Goal: Use online tool/utility: Utilize a website feature to perform a specific function

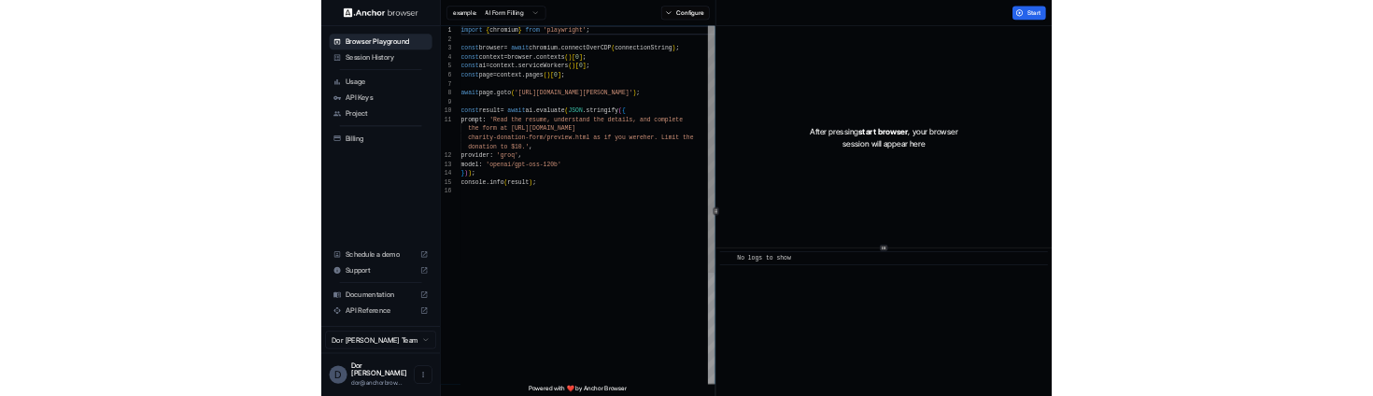
scroll to position [135, 0]
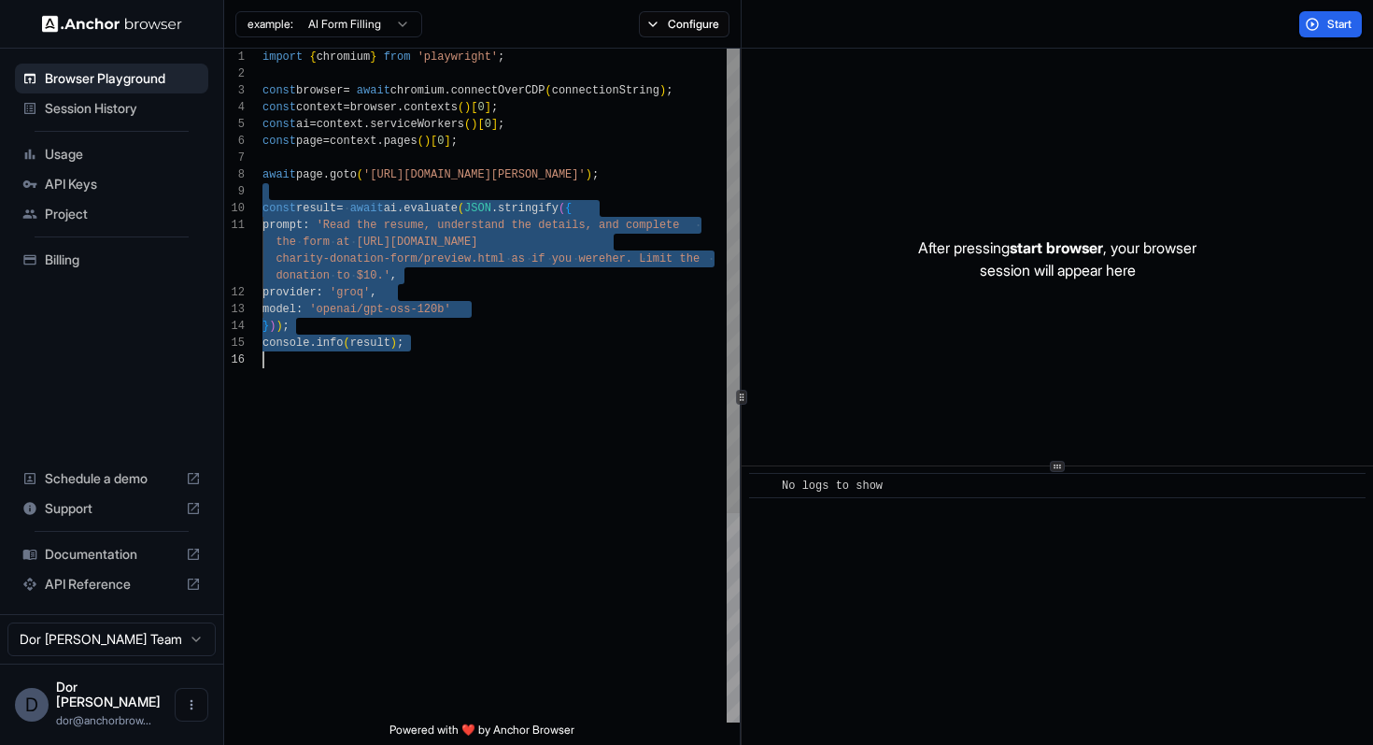
drag, startPoint x: 438, startPoint y: 190, endPoint x: 449, endPoint y: 377, distance: 188.1
click at [449, 377] on div "import { chromium } from 'playwright' ; const browser = await chromium . connec…" at bounding box center [501, 537] width 477 height 976
type textarea "**********"
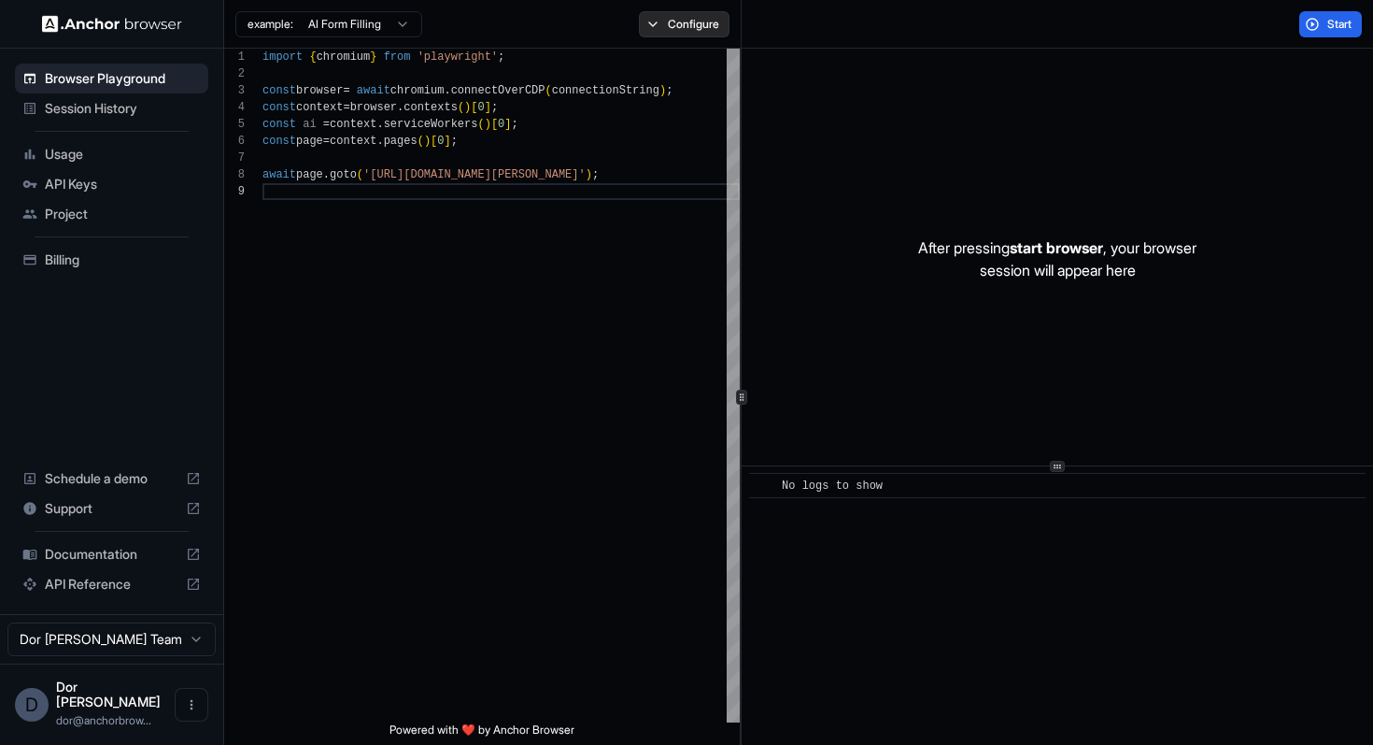
click at [694, 28] on button "Configure" at bounding box center [684, 24] width 91 height 26
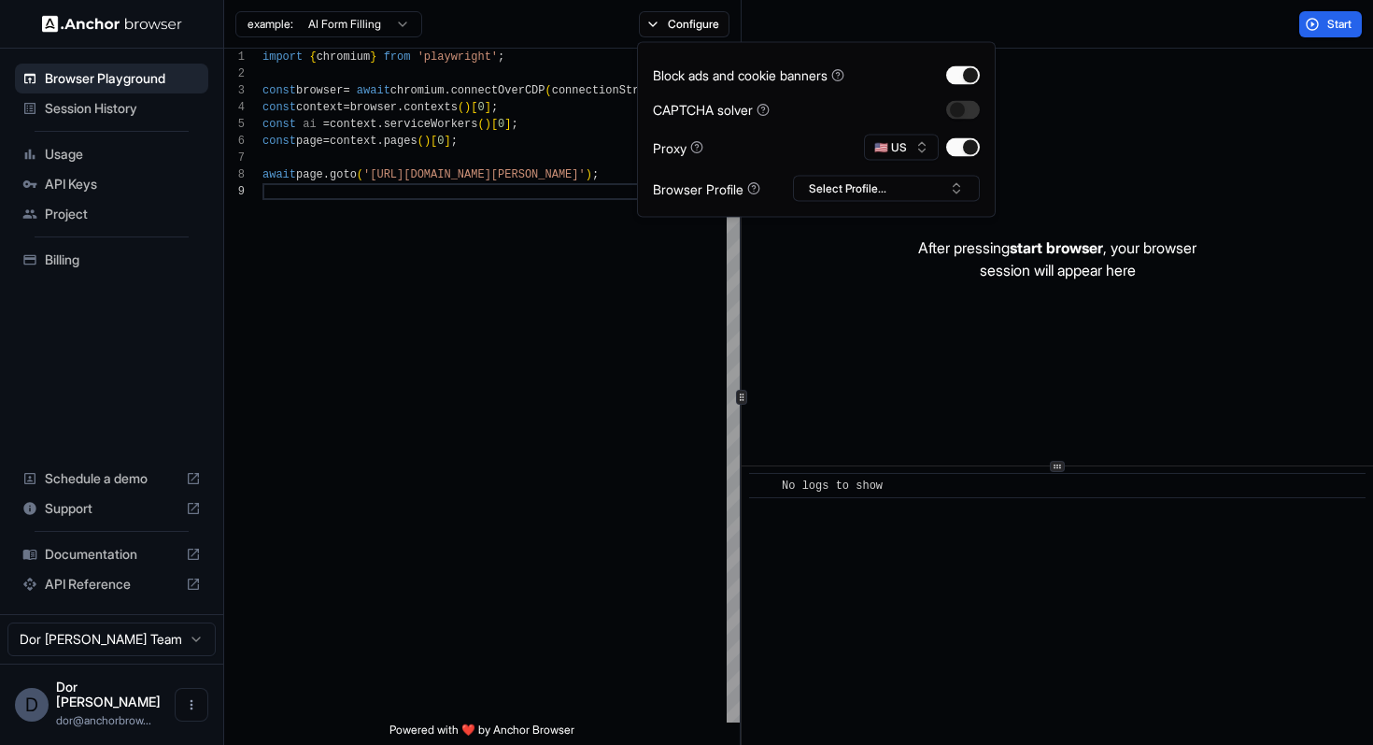
click at [1208, 31] on div "Start" at bounding box center [1058, 24] width 633 height 49
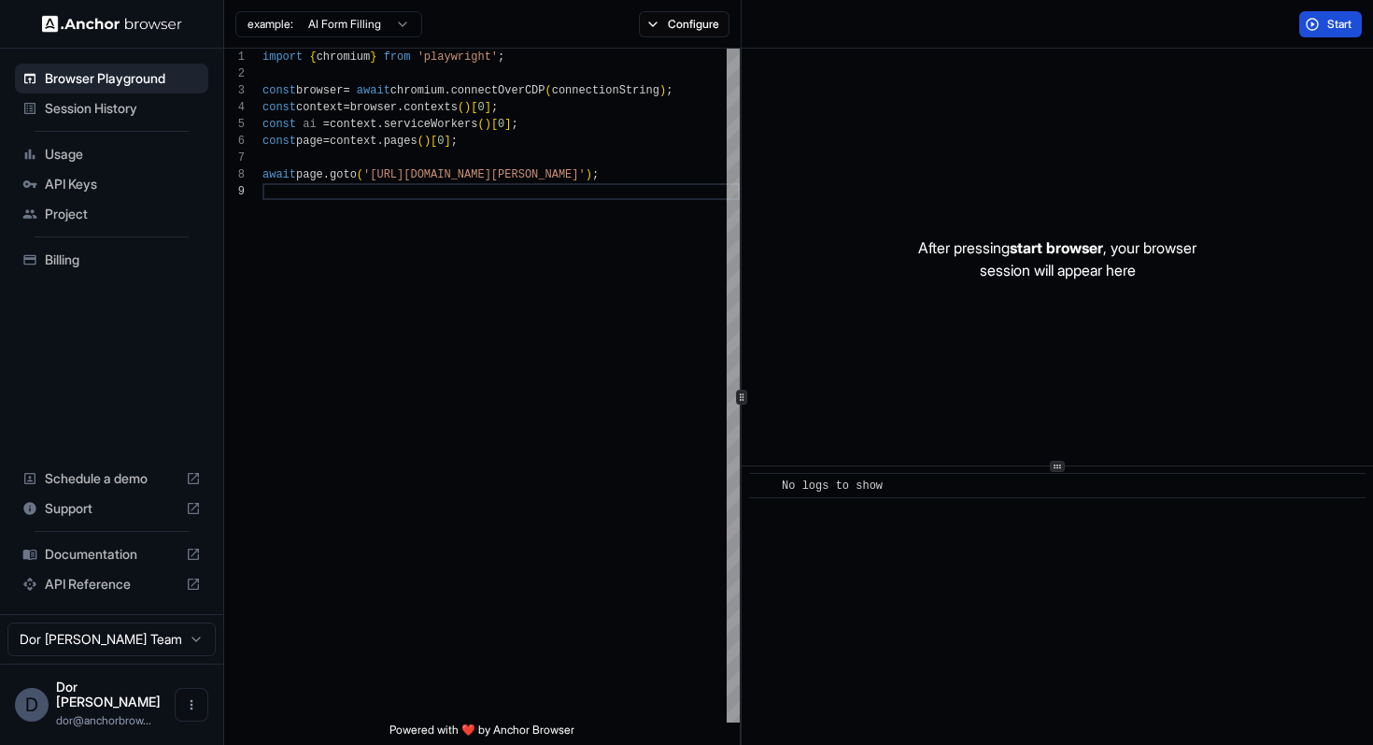
click at [1343, 28] on span "Start" at bounding box center [1341, 24] width 26 height 15
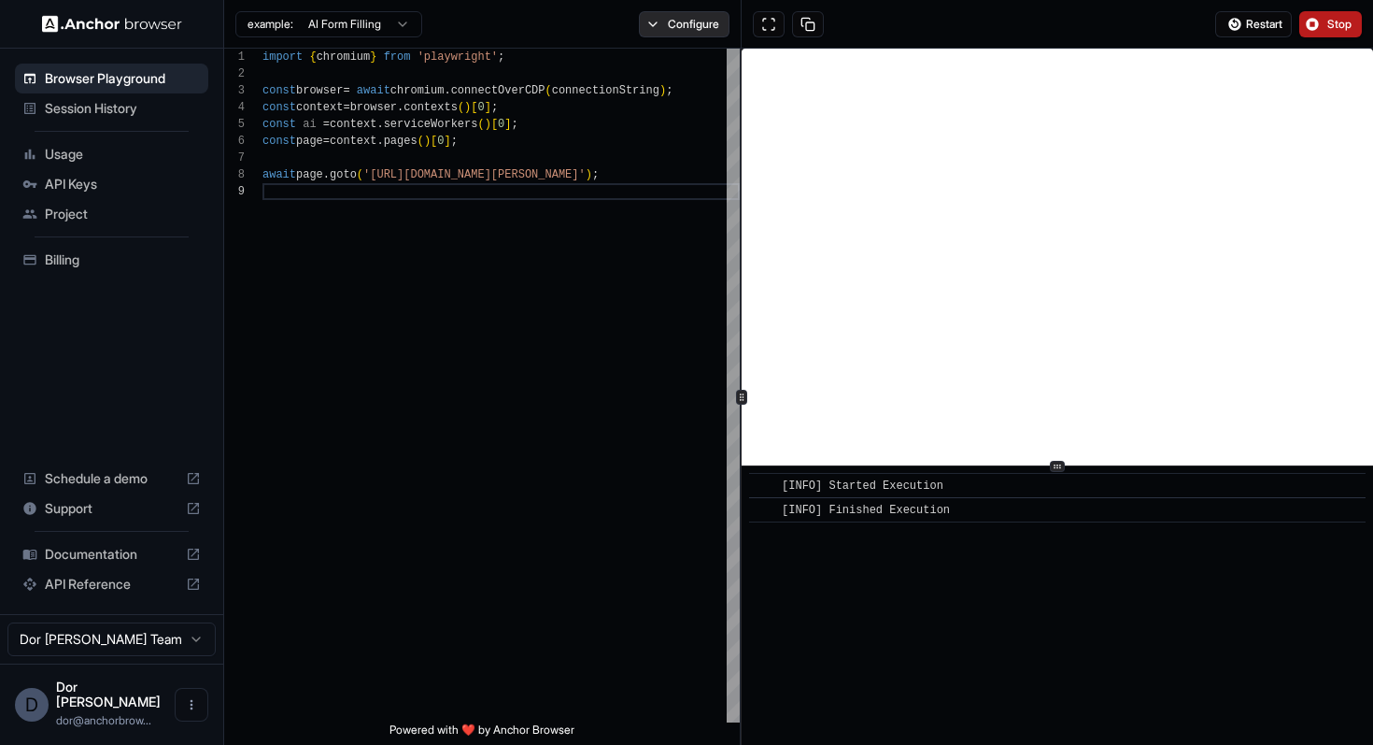
click at [695, 20] on button "Configure" at bounding box center [684, 24] width 91 height 26
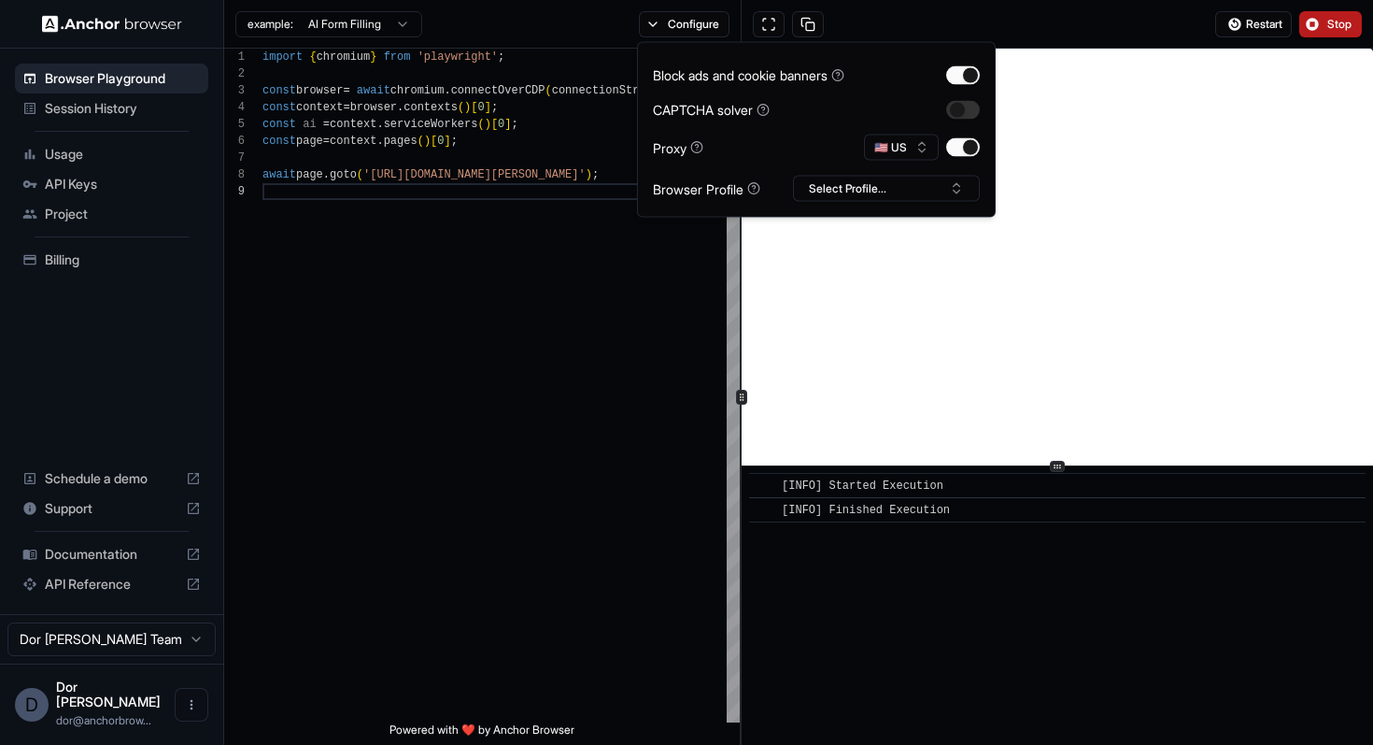
click at [1037, 42] on div "Restart Stop" at bounding box center [1058, 24] width 633 height 49
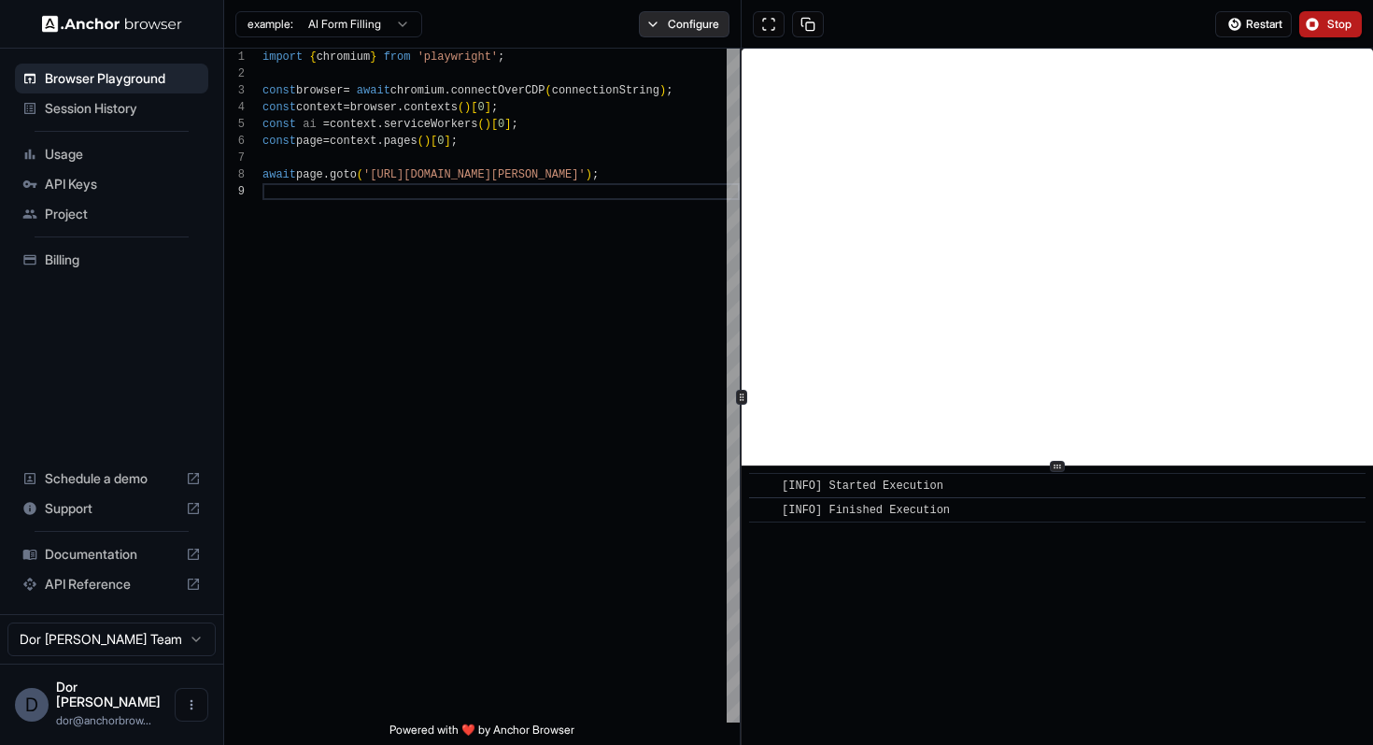
click at [687, 35] on button "Configure" at bounding box center [684, 24] width 91 height 26
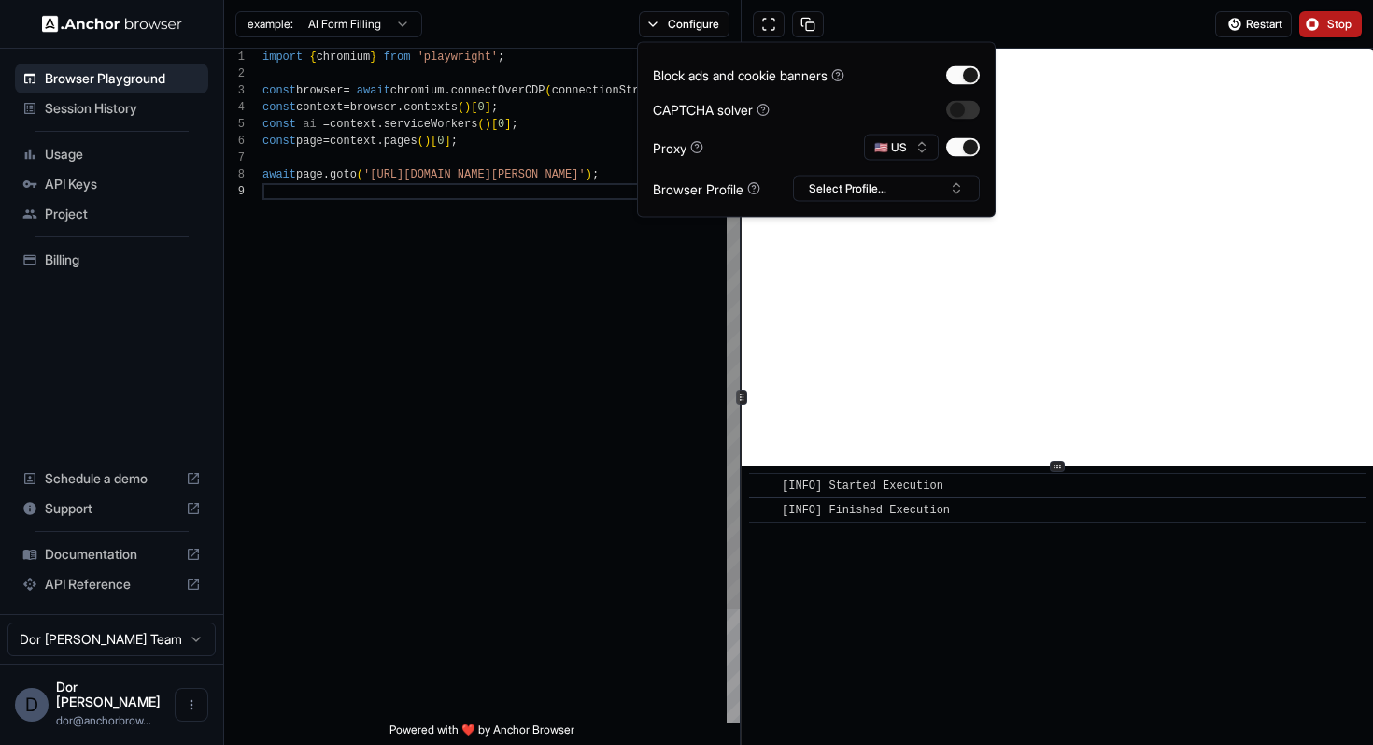
click at [671, 291] on div "import { chromium } from 'playwright' ; const browser = await chromium . connec…" at bounding box center [501, 453] width 477 height 808
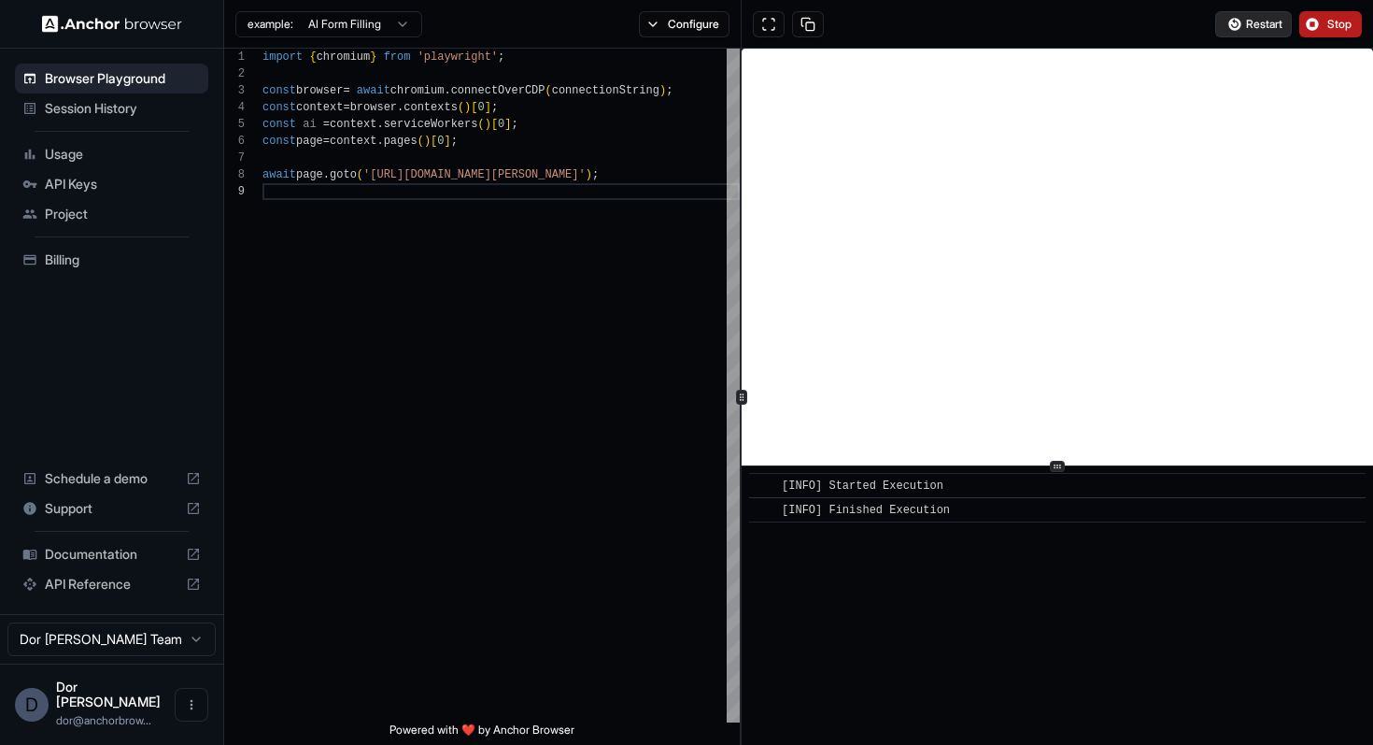
click at [1254, 24] on span "Restart" at bounding box center [1264, 24] width 36 height 15
click at [680, 20] on button "Configure" at bounding box center [684, 24] width 91 height 26
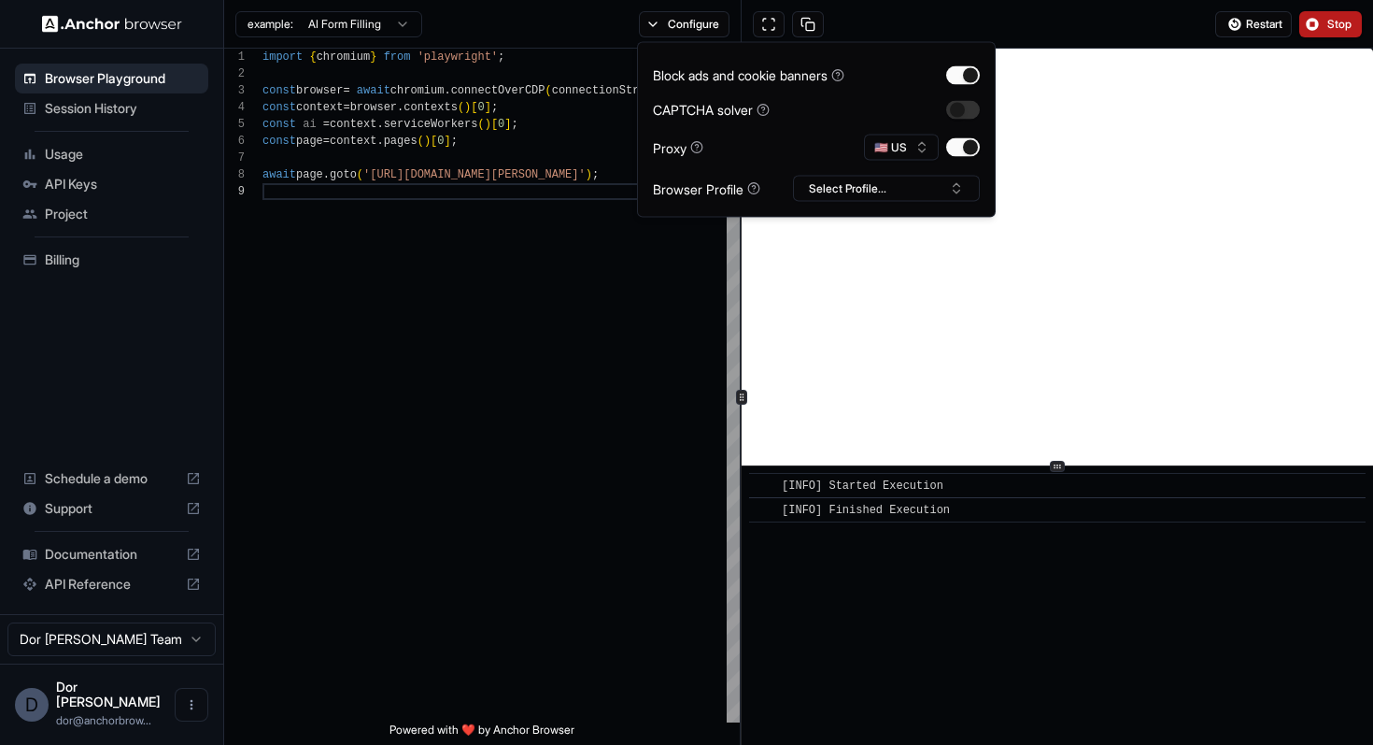
click at [1110, 27] on div "Restart Stop" at bounding box center [1058, 24] width 633 height 49
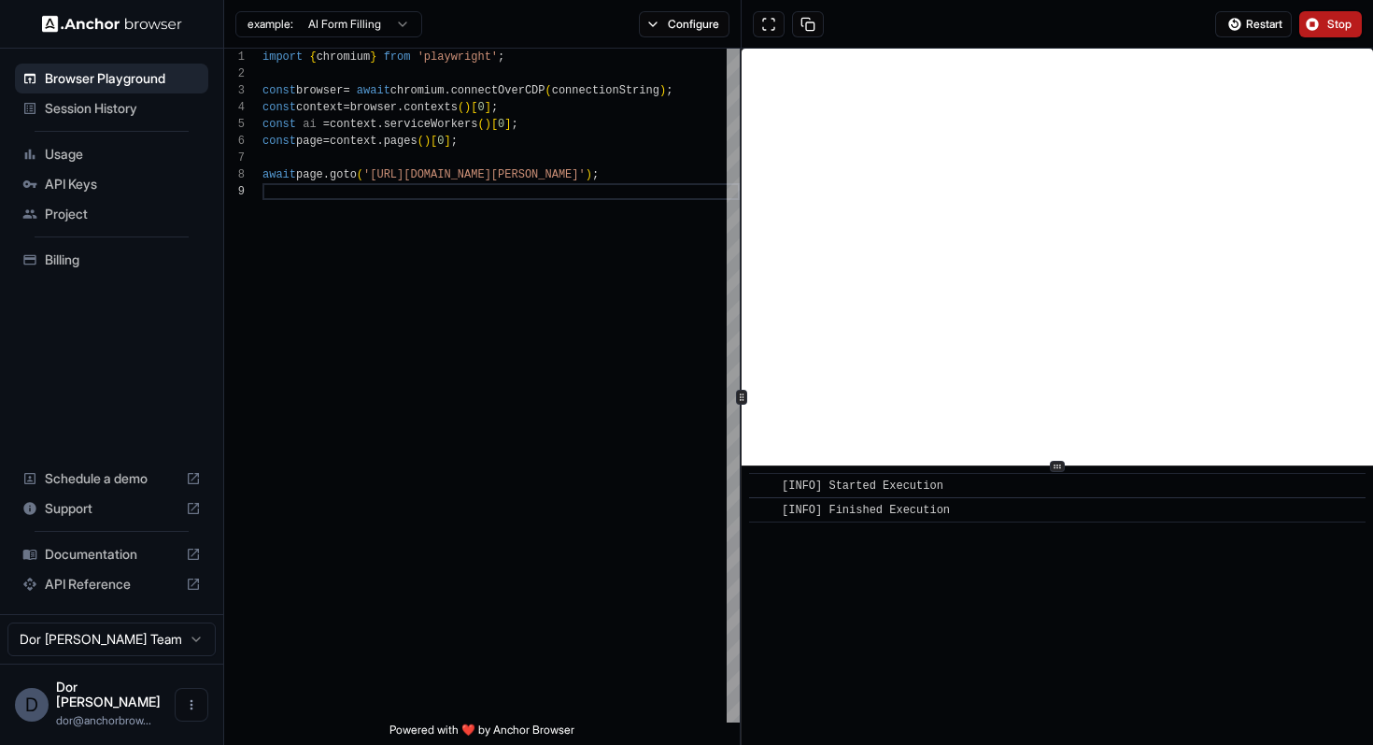
click at [1331, 28] on span "Stop" at bounding box center [1341, 24] width 26 height 15
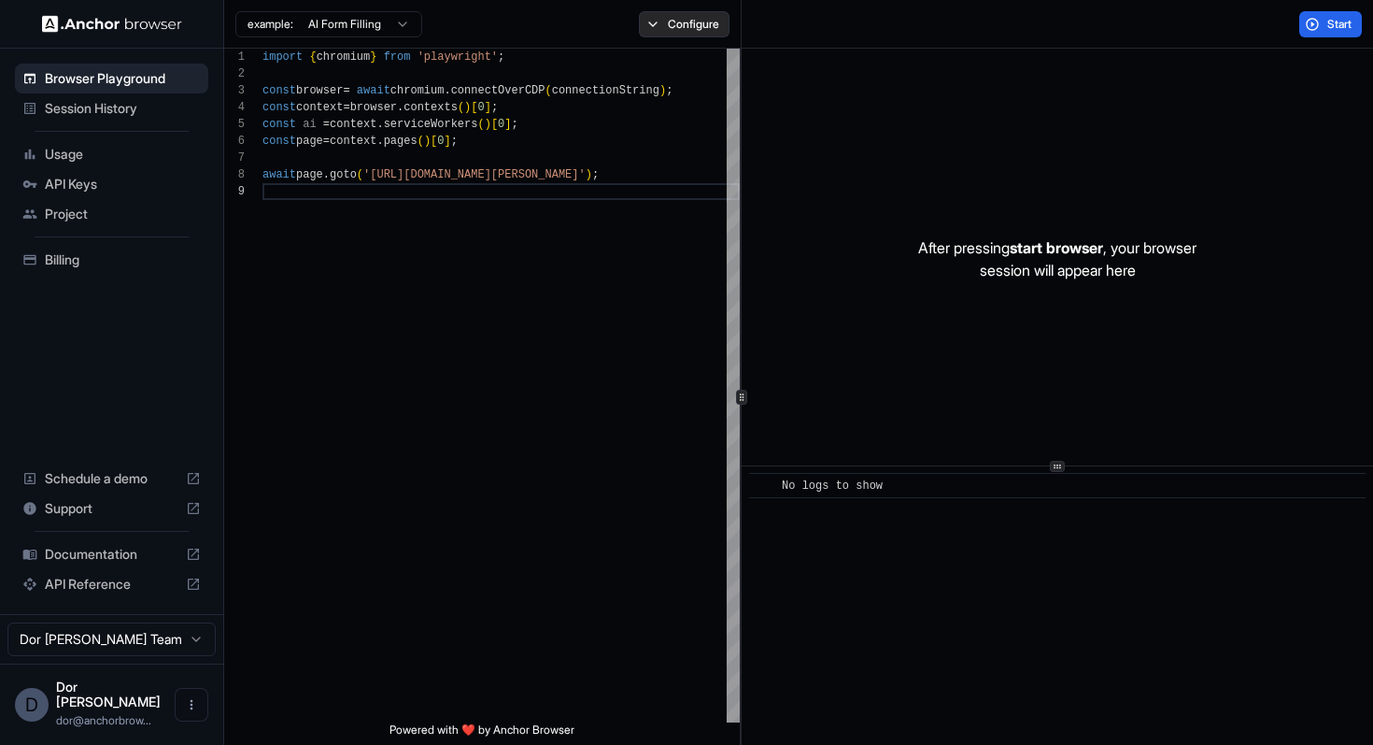
click at [676, 21] on button "Configure" at bounding box center [684, 24] width 91 height 26
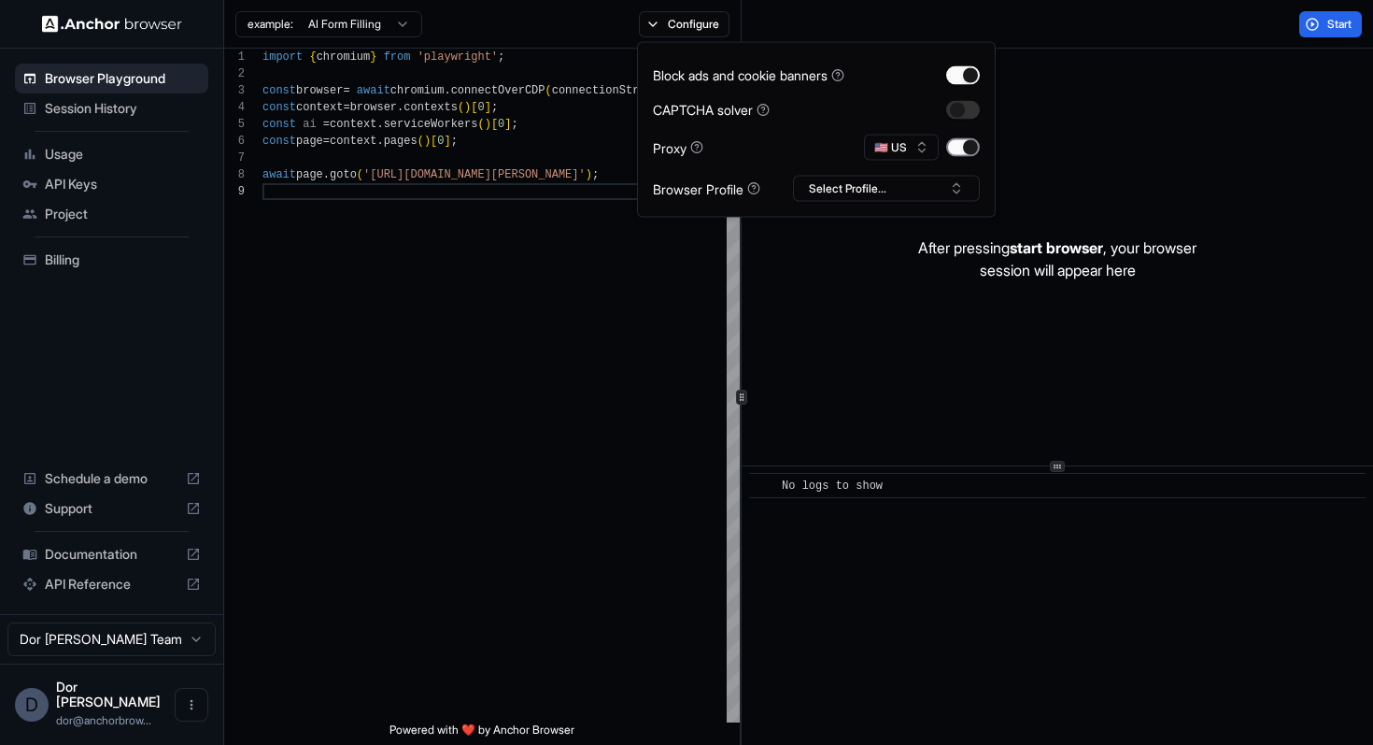
click at [967, 145] on button "button" at bounding box center [963, 147] width 34 height 19
type button "on"
click at [891, 147] on button "🇺🇸 US" at bounding box center [901, 148] width 75 height 26
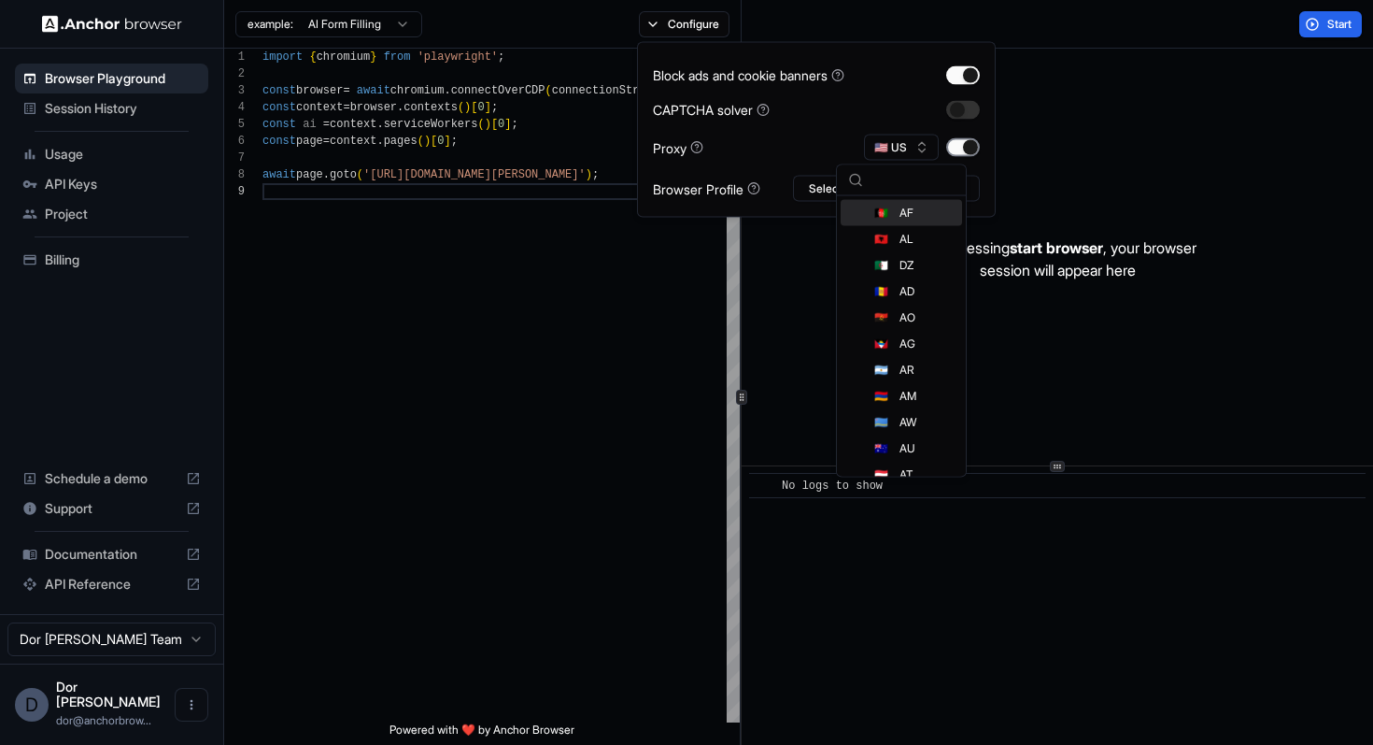
click at [953, 142] on button "button" at bounding box center [963, 147] width 34 height 19
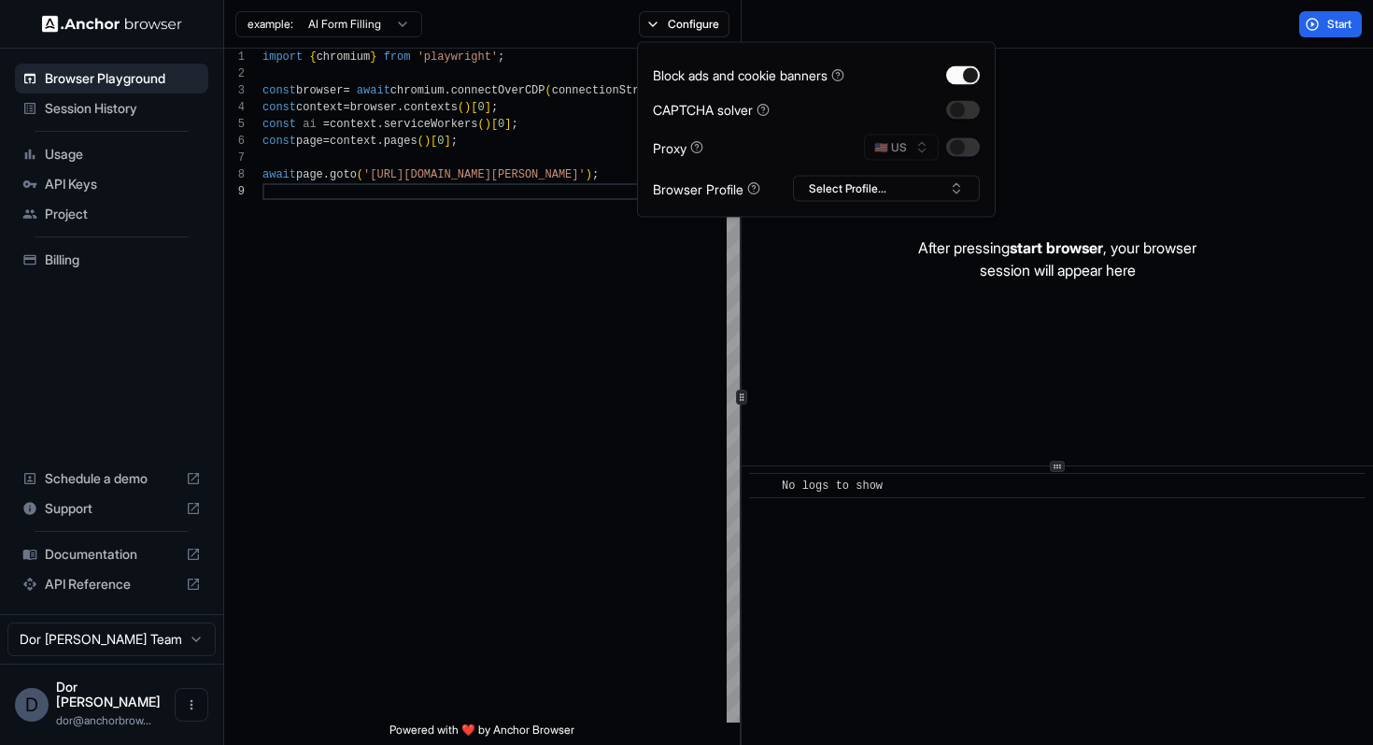
click at [953, 142] on button "button" at bounding box center [963, 147] width 34 height 19
click at [1077, 36] on div "Start" at bounding box center [1058, 24] width 633 height 49
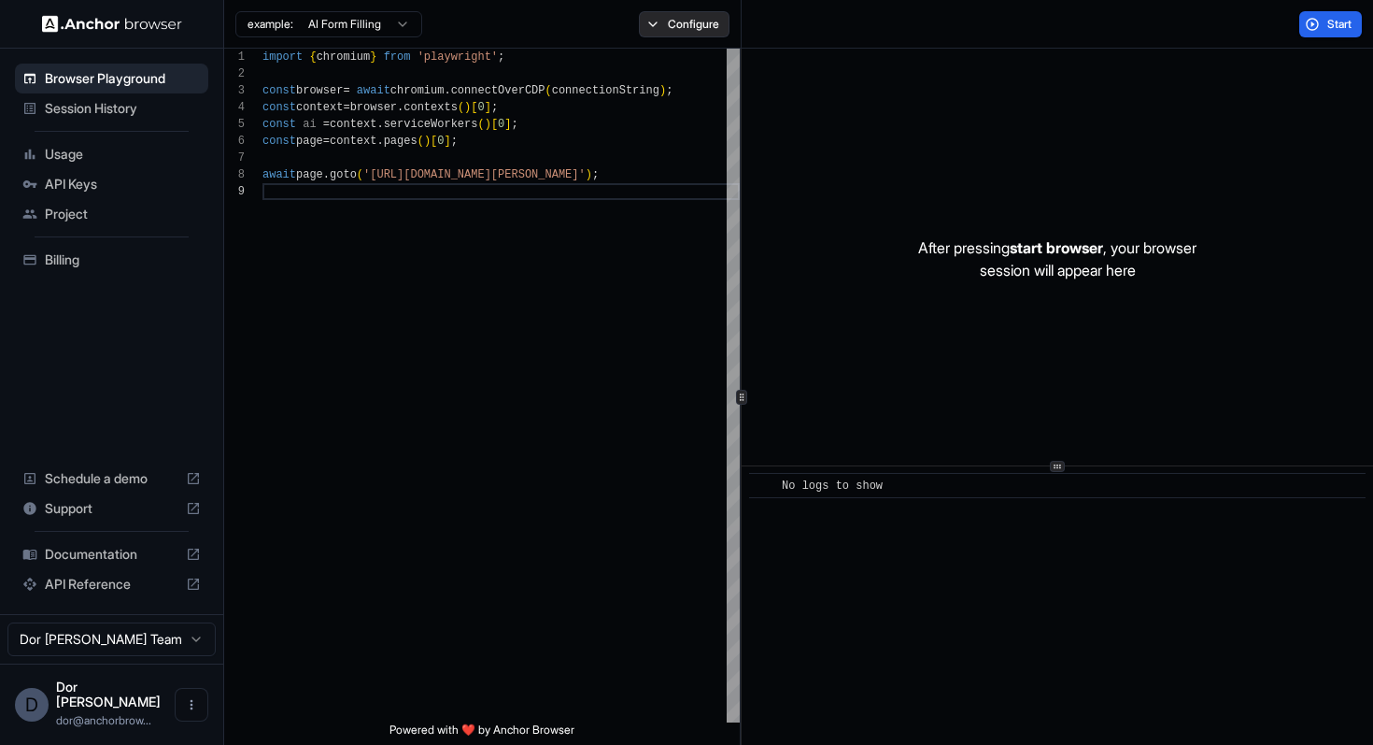
click at [704, 25] on button "Configure" at bounding box center [684, 24] width 91 height 26
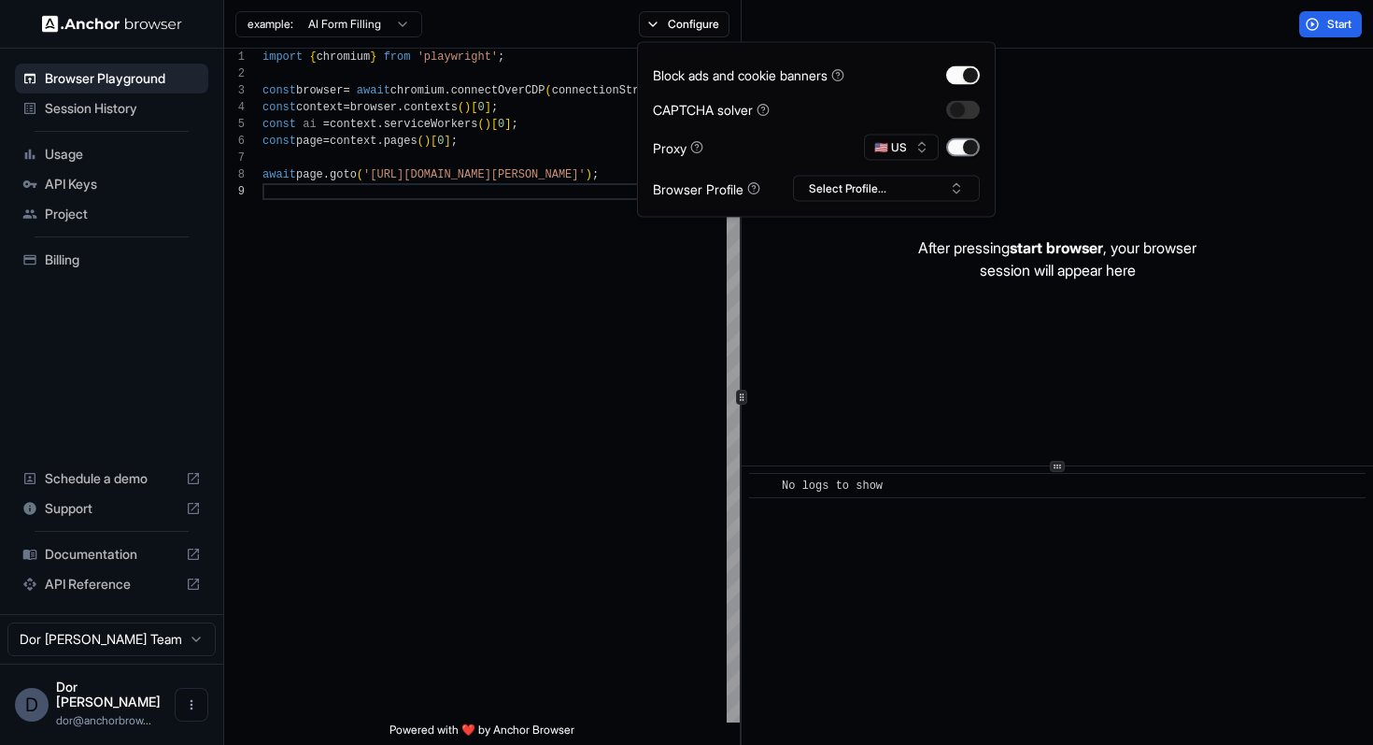
click at [965, 143] on button "button" at bounding box center [963, 147] width 34 height 19
click at [1034, 33] on div "Start" at bounding box center [1058, 24] width 633 height 49
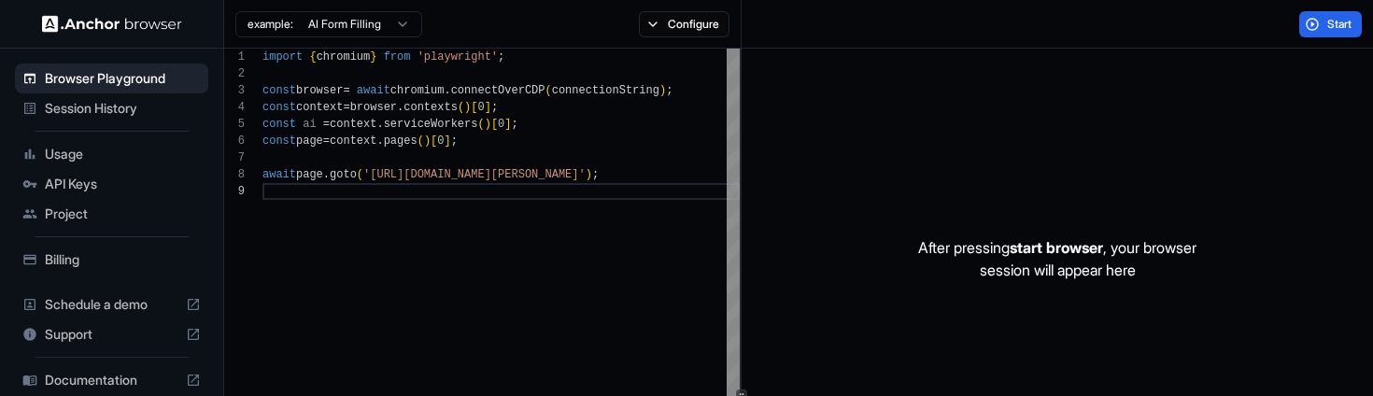
scroll to position [118, 0]
drag, startPoint x: 432, startPoint y: 178, endPoint x: 638, endPoint y: 179, distance: 206.5
type textarea "**********"
click at [1328, 23] on span "Start" at bounding box center [1341, 24] width 26 height 15
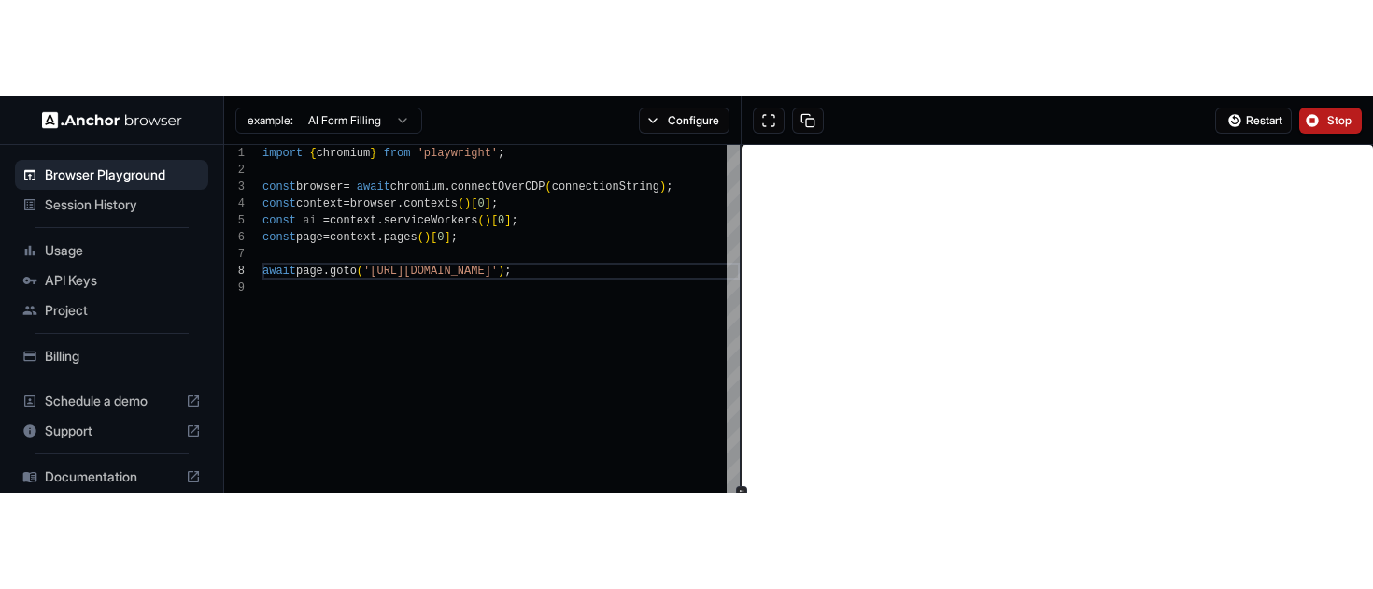
scroll to position [49, 0]
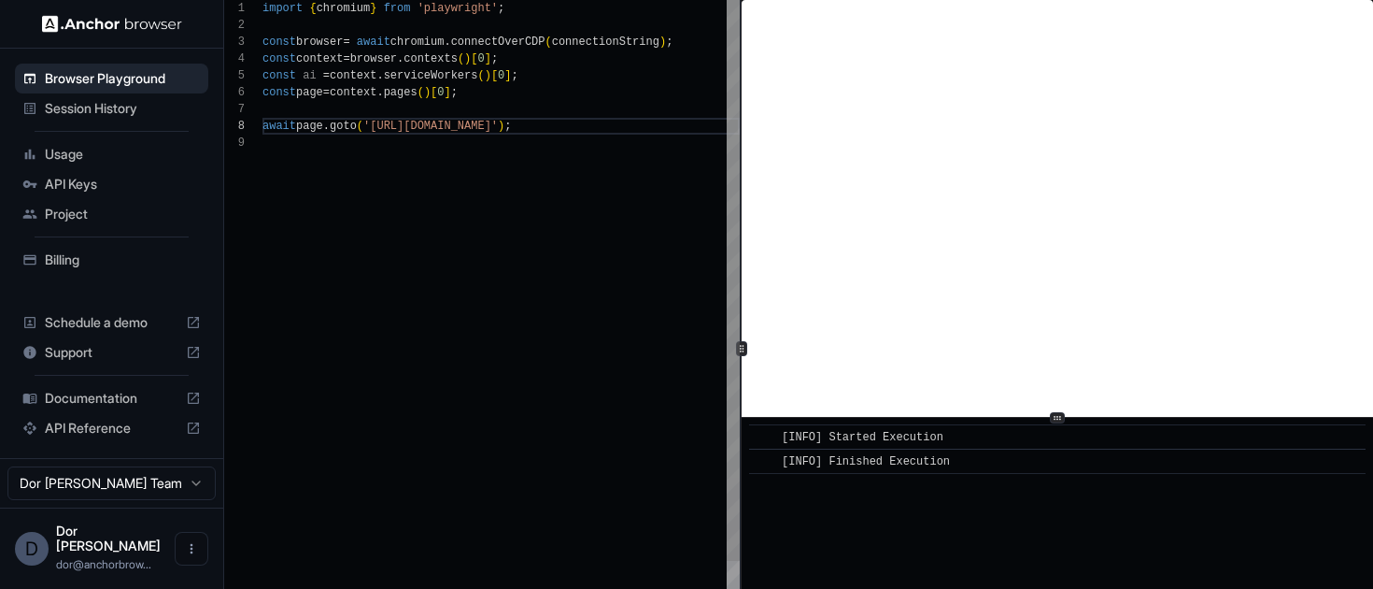
click at [719, 434] on div "import { chromium } from 'playwright' ; const browser = await chromium . connec…" at bounding box center [501, 404] width 477 height 808
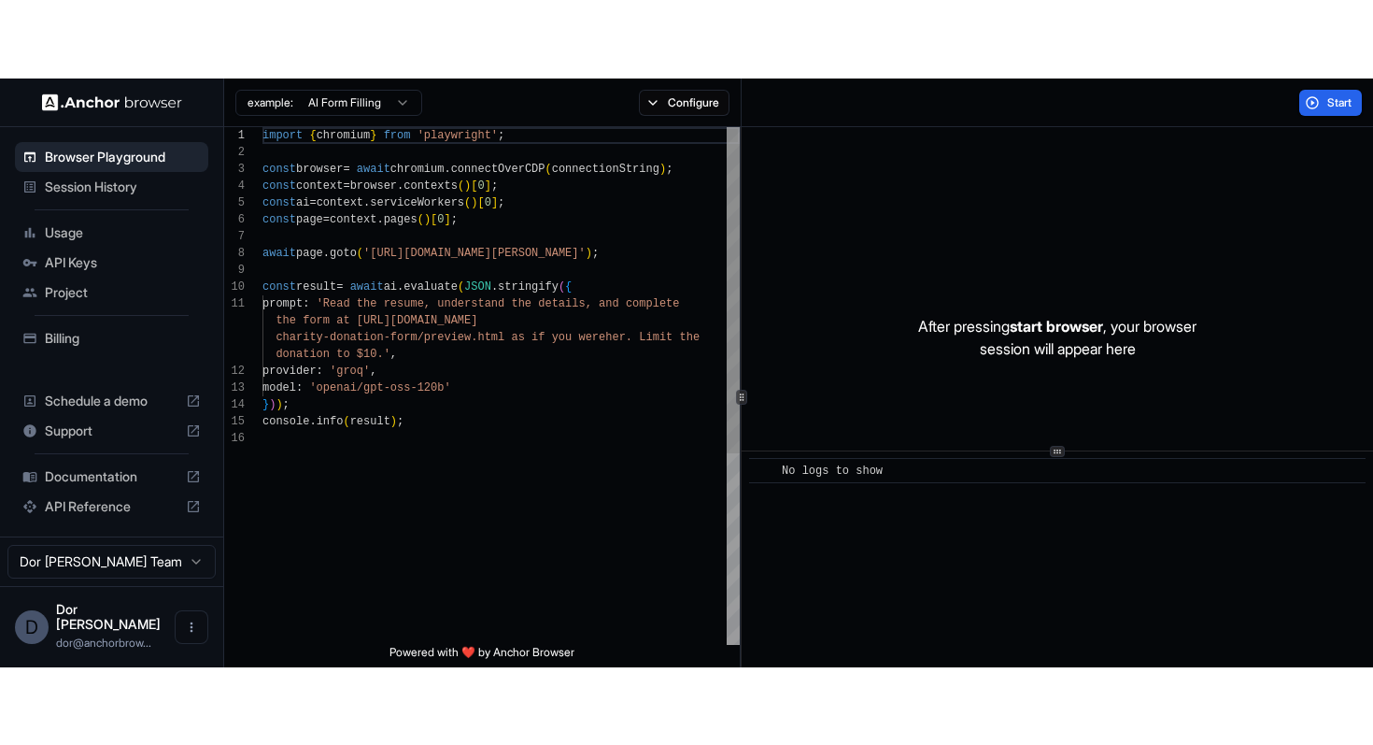
scroll to position [135, 0]
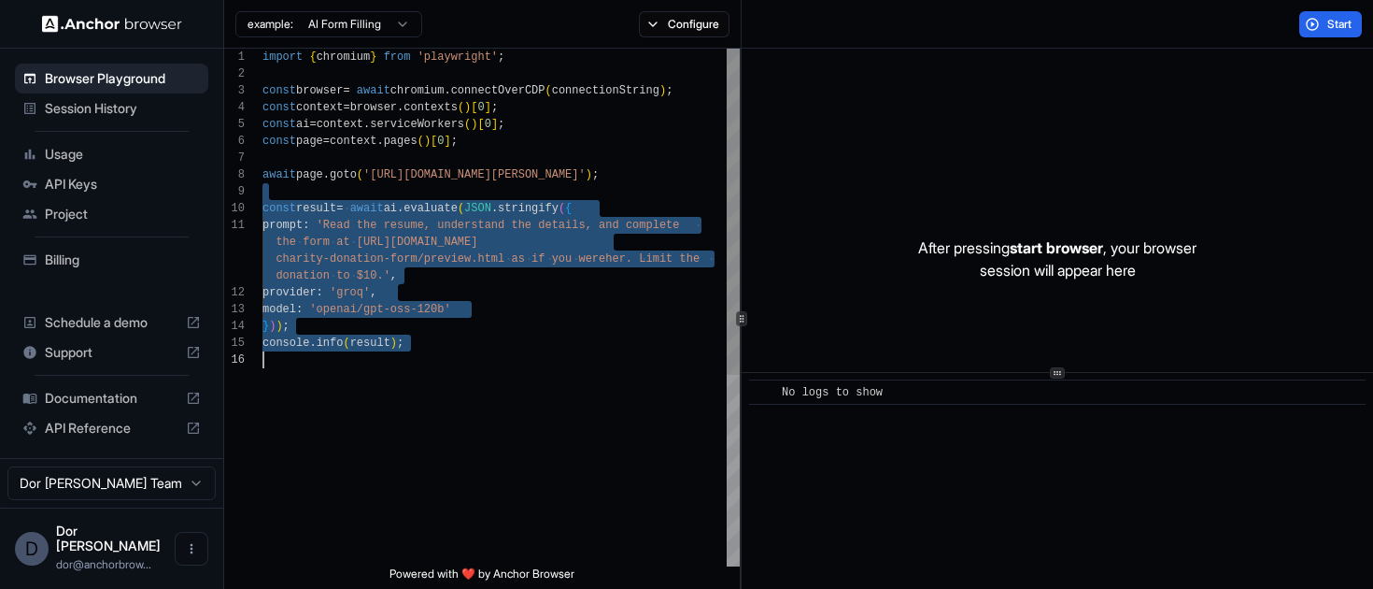
drag, startPoint x: 539, startPoint y: 189, endPoint x: 536, endPoint y: 485, distance: 296.2
click at [536, 485] on div "import { chromium } from 'playwright' ; const browser = await chromium . connec…" at bounding box center [501, 459] width 477 height 820
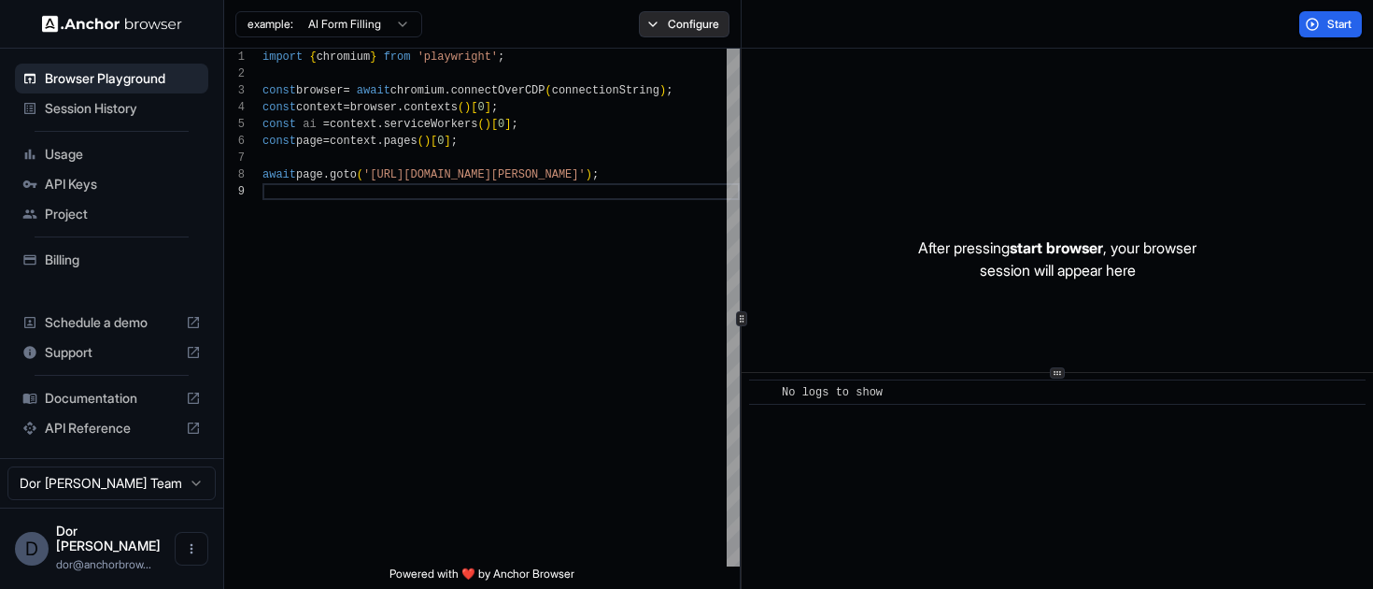
click at [680, 16] on button "Configure" at bounding box center [684, 24] width 91 height 26
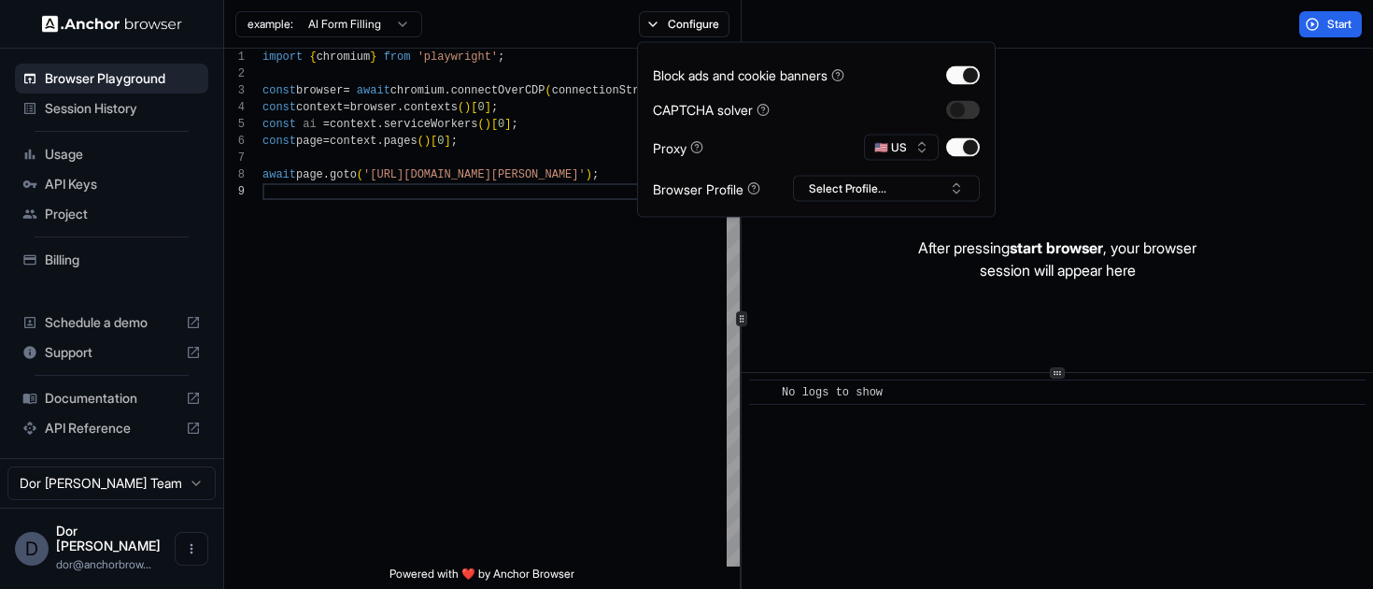
click at [1094, 16] on div "Start" at bounding box center [1058, 24] width 633 height 49
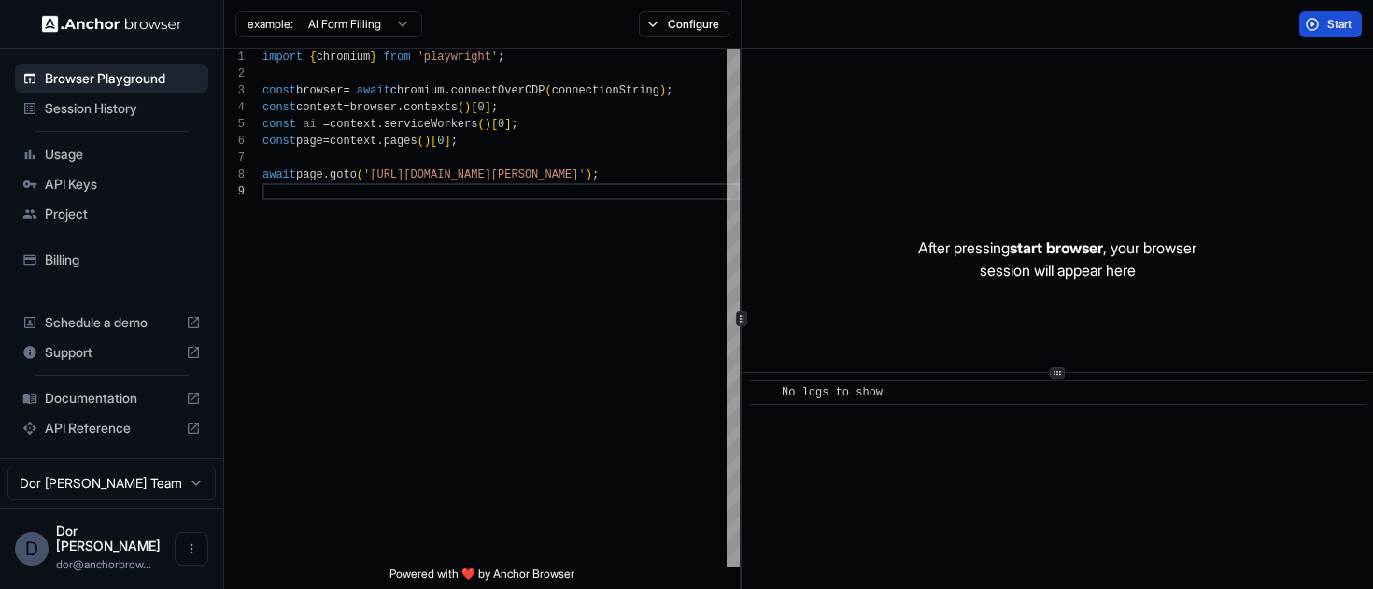
click at [1331, 22] on span "Start" at bounding box center [1341, 24] width 26 height 15
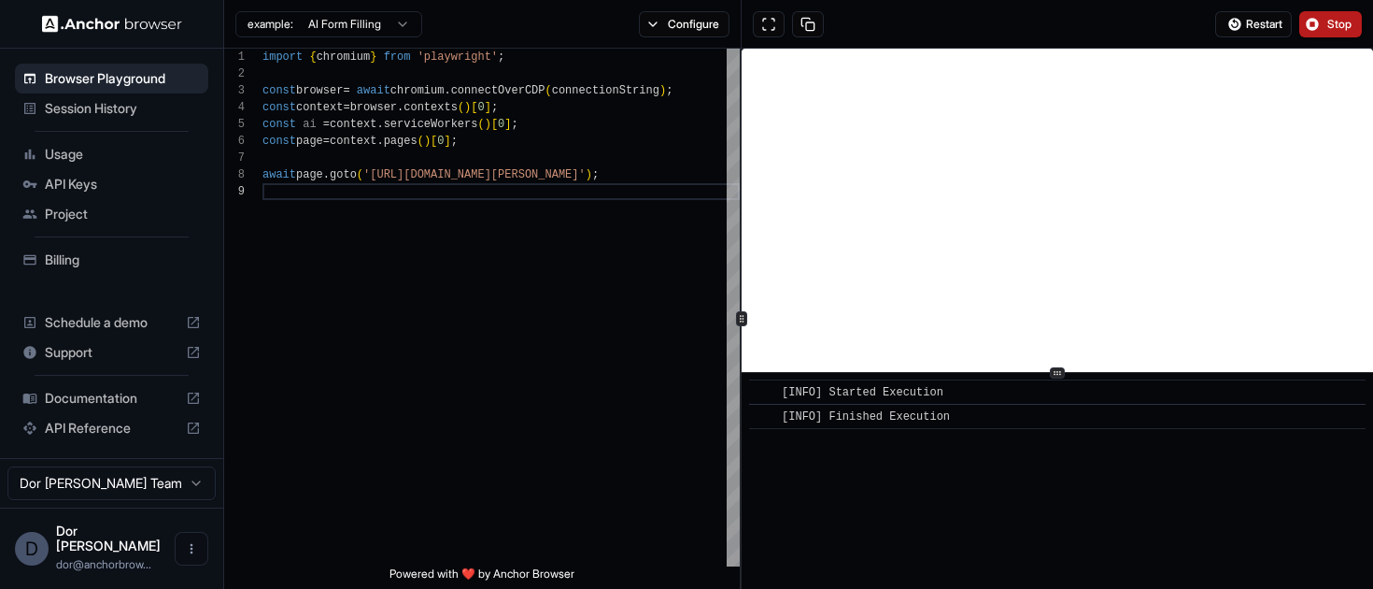
click at [1332, 18] on span "Stop" at bounding box center [1341, 24] width 26 height 15
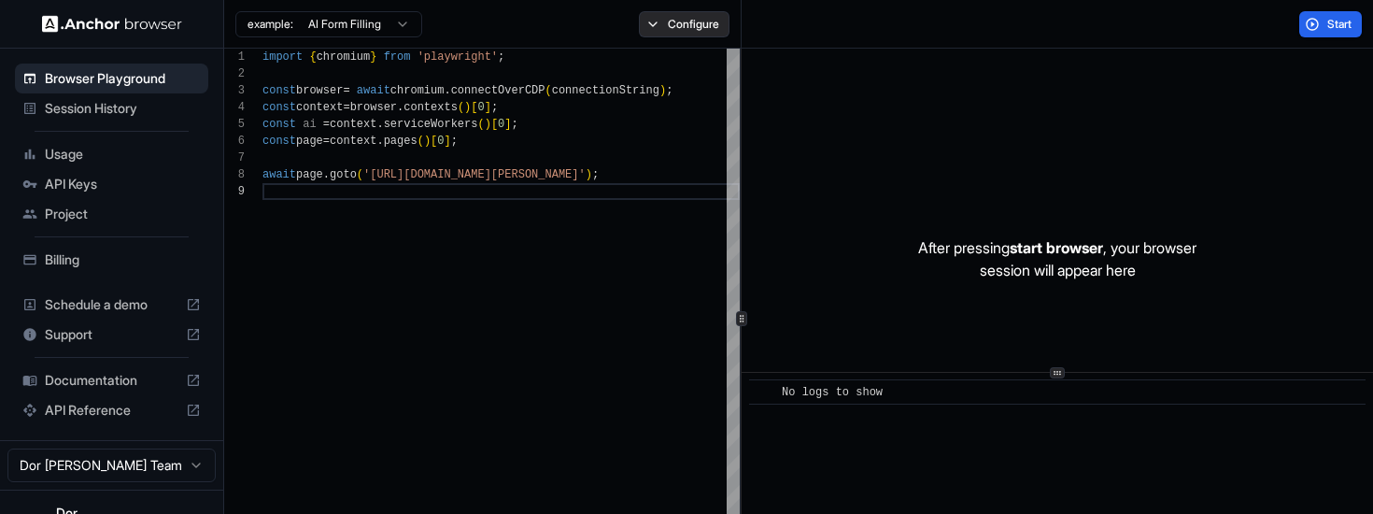
click at [685, 32] on button "Configure" at bounding box center [684, 24] width 91 height 26
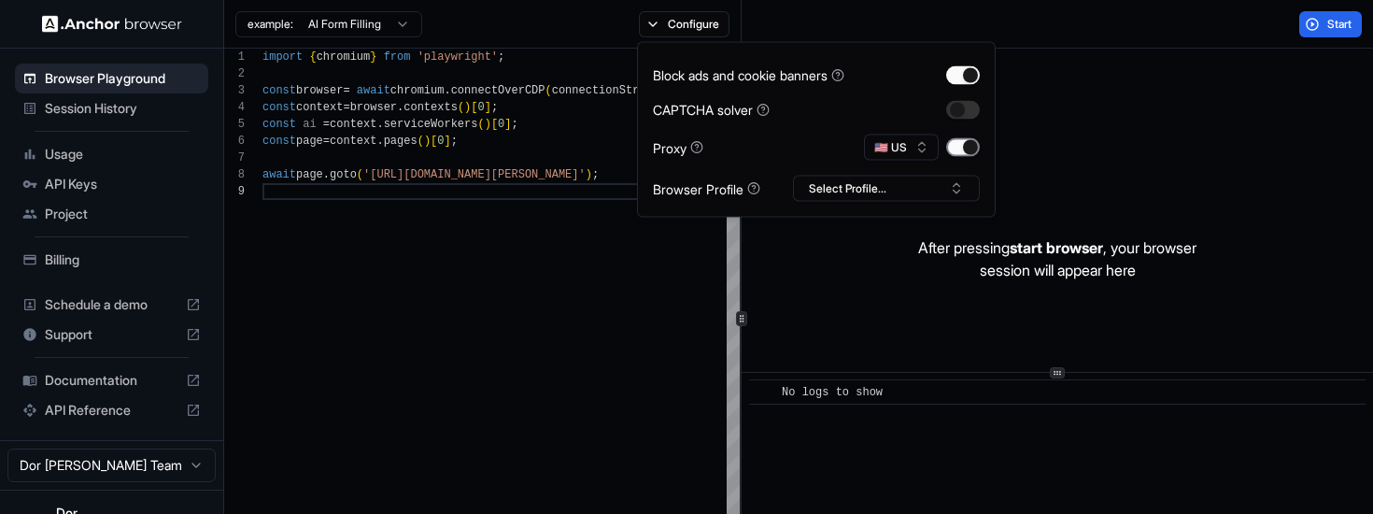
click at [964, 151] on button "button" at bounding box center [963, 147] width 34 height 19
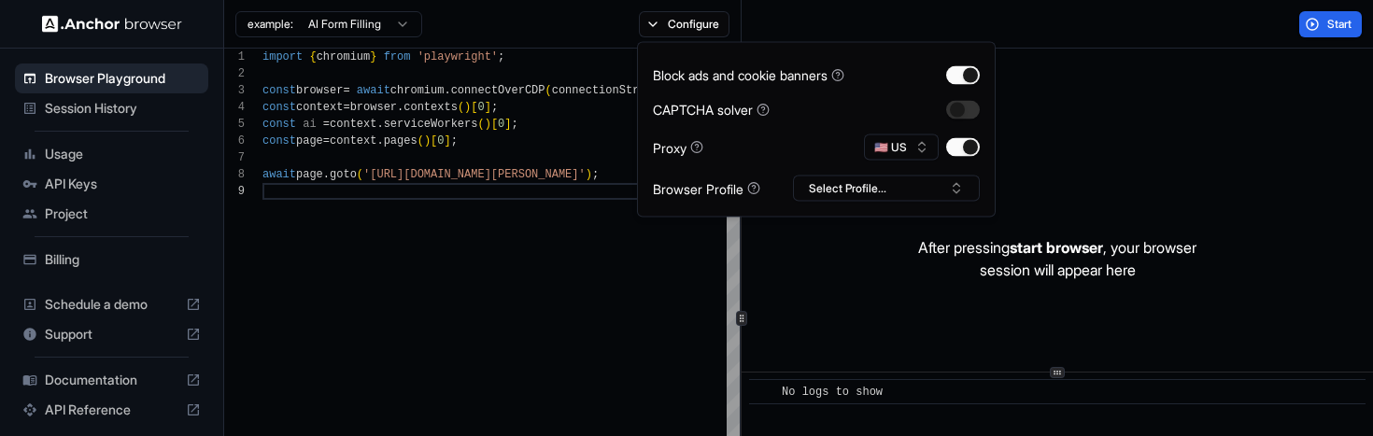
click at [1149, 26] on div "Start" at bounding box center [1058, 24] width 633 height 49
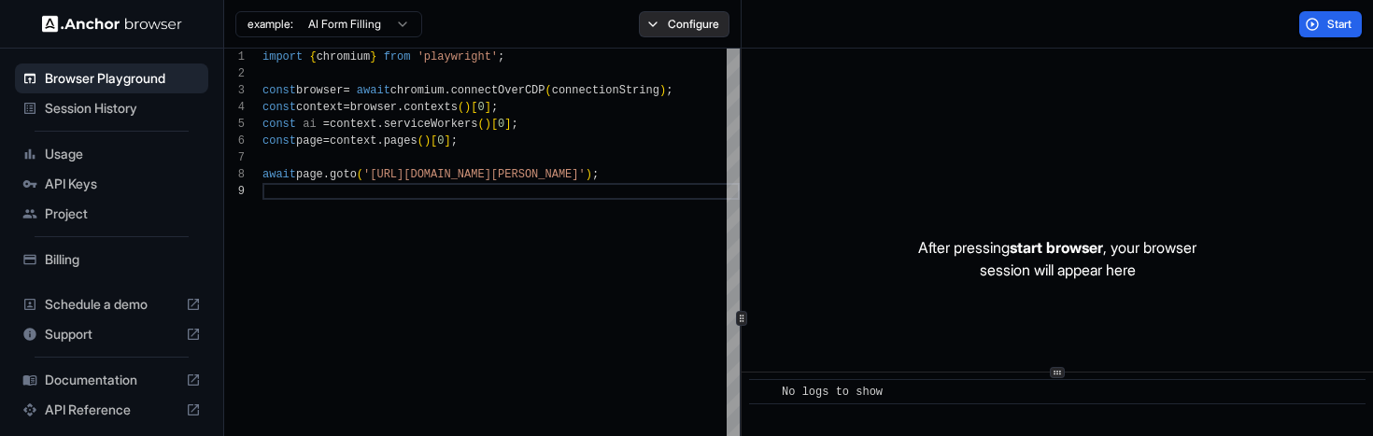
click at [704, 22] on button "Configure" at bounding box center [684, 24] width 91 height 26
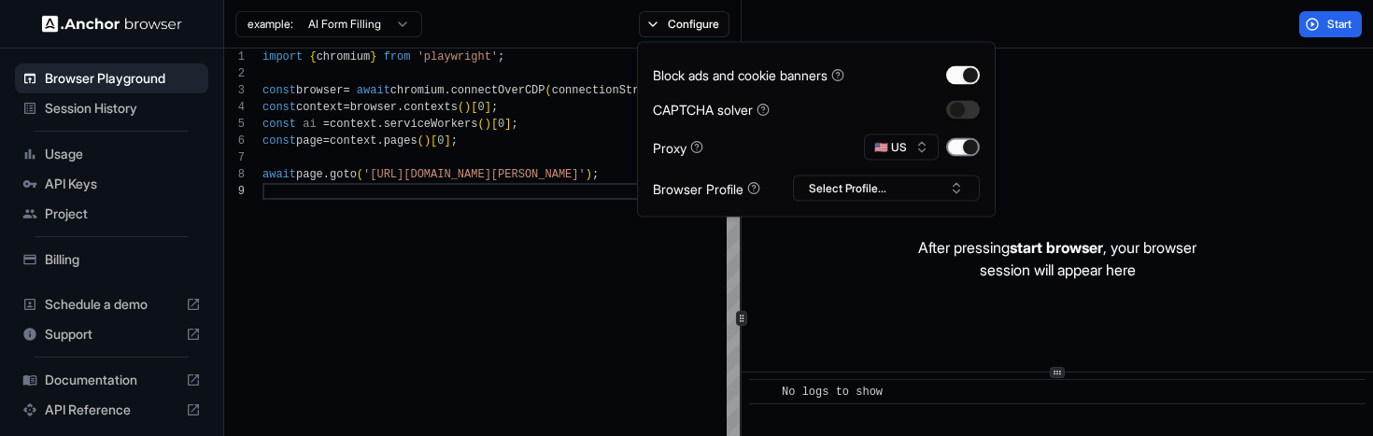
click at [967, 149] on button "button" at bounding box center [963, 147] width 34 height 19
click at [1115, 23] on div "Start" at bounding box center [1058, 24] width 633 height 49
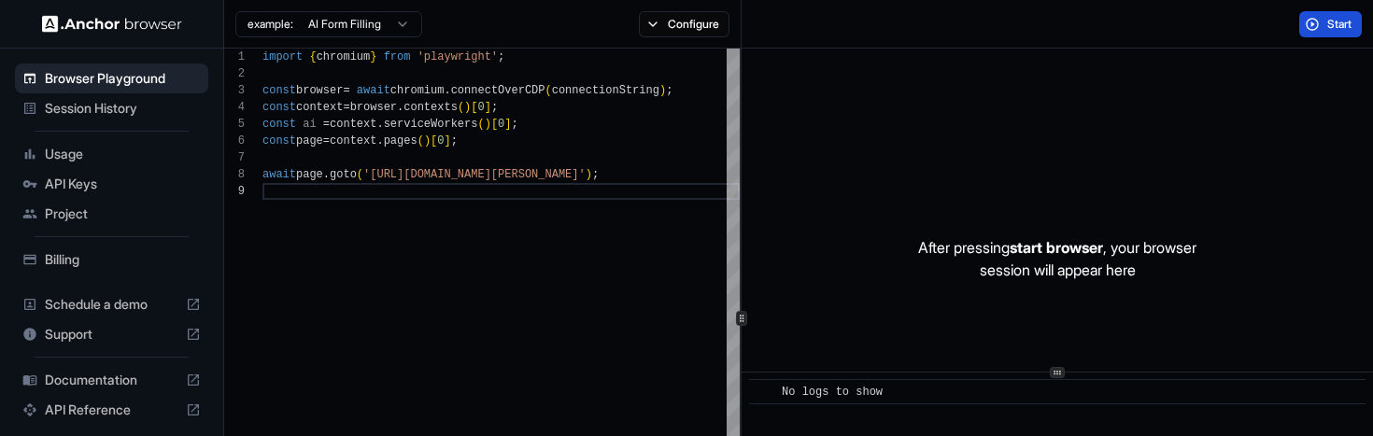
click at [1344, 22] on span "Start" at bounding box center [1341, 24] width 26 height 15
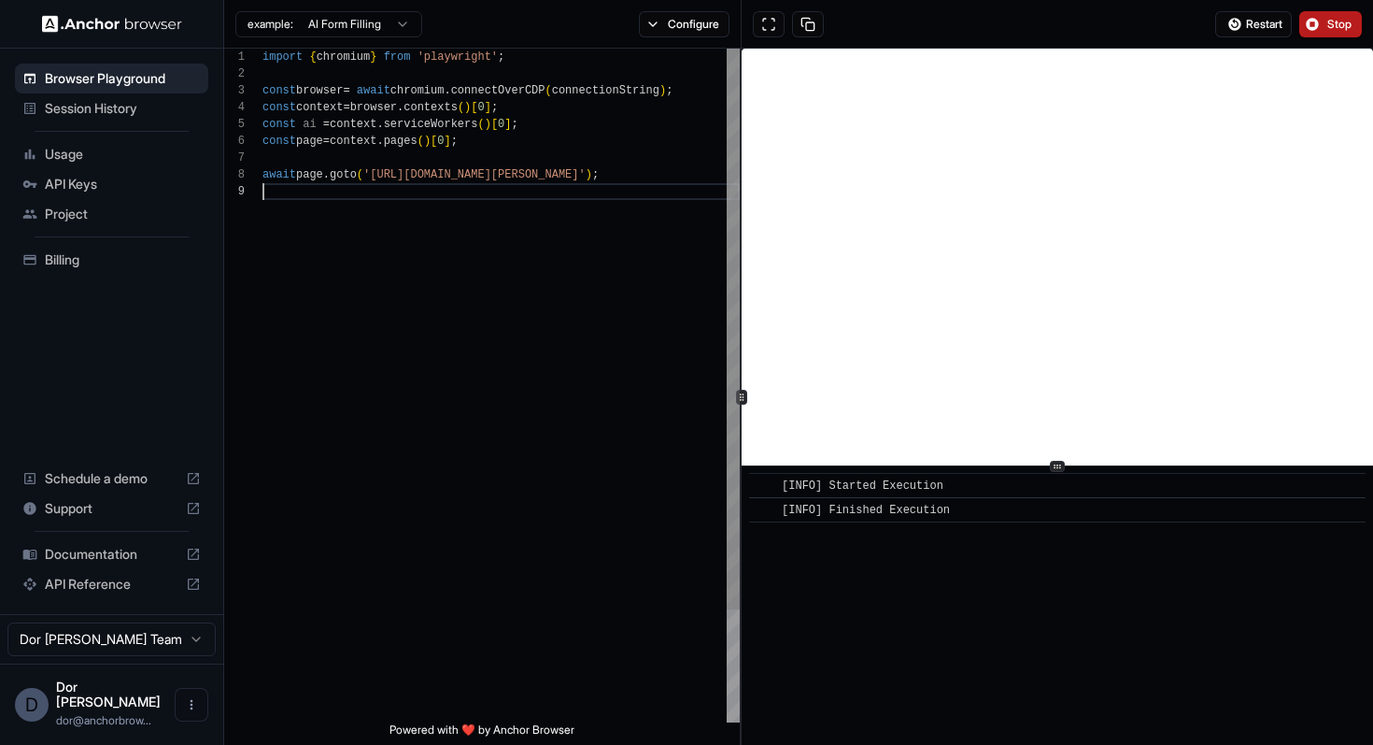
click at [687, 566] on div "import { chromium } from 'playwright' ; const browser = await chromium . connec…" at bounding box center [501, 453] width 477 height 808
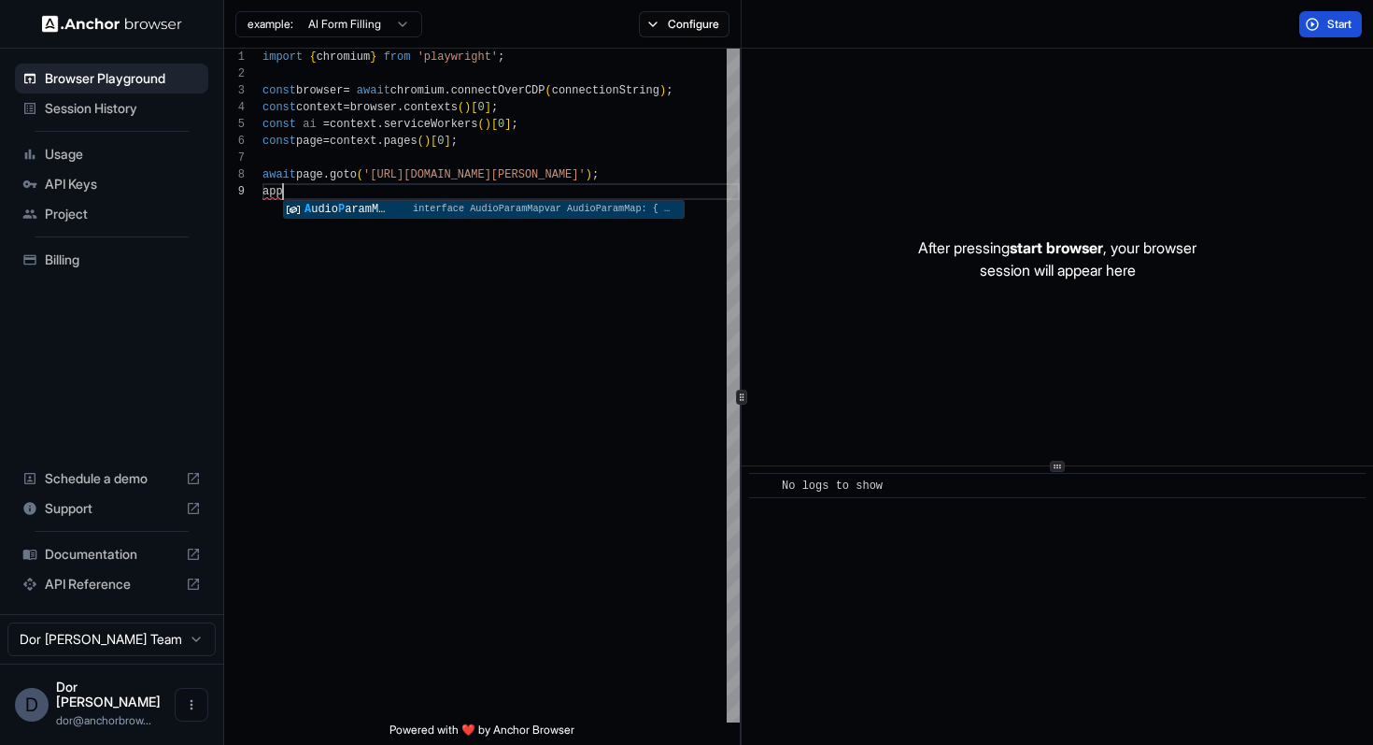
type textarea "**********"
